Goal: Task Accomplishment & Management: Manage account settings

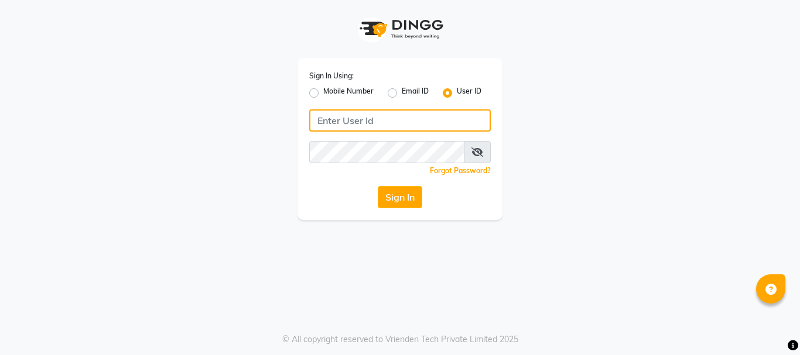
type input "ravi salon"
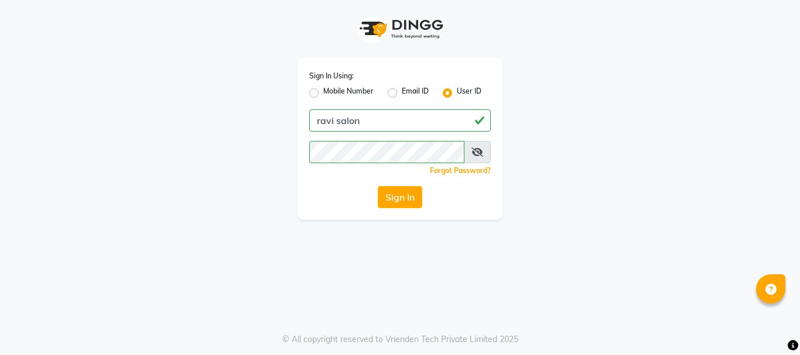
click at [323, 94] on label "Mobile Number" at bounding box center [348, 93] width 50 height 14
click at [323, 94] on input "Mobile Number" at bounding box center [327, 90] width 8 height 8
radio input "true"
radio input "false"
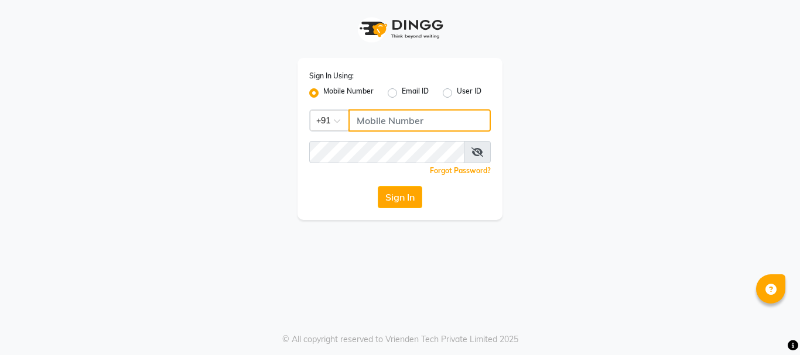
click at [383, 128] on input "Username" at bounding box center [419, 120] width 142 height 22
type input "7400099777"
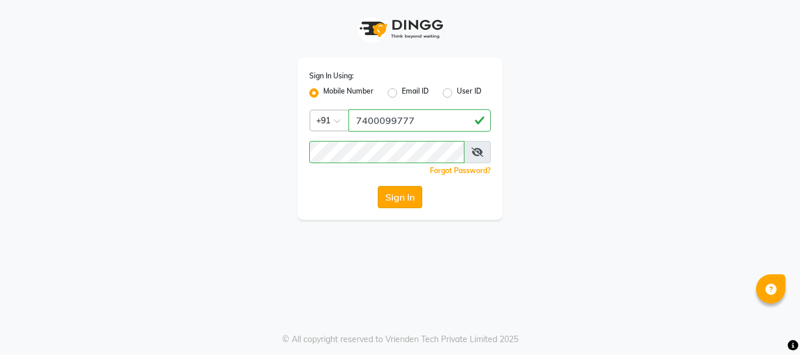
click at [389, 204] on button "Sign In" at bounding box center [400, 197] width 45 height 22
